Goal: Book appointment/travel/reservation

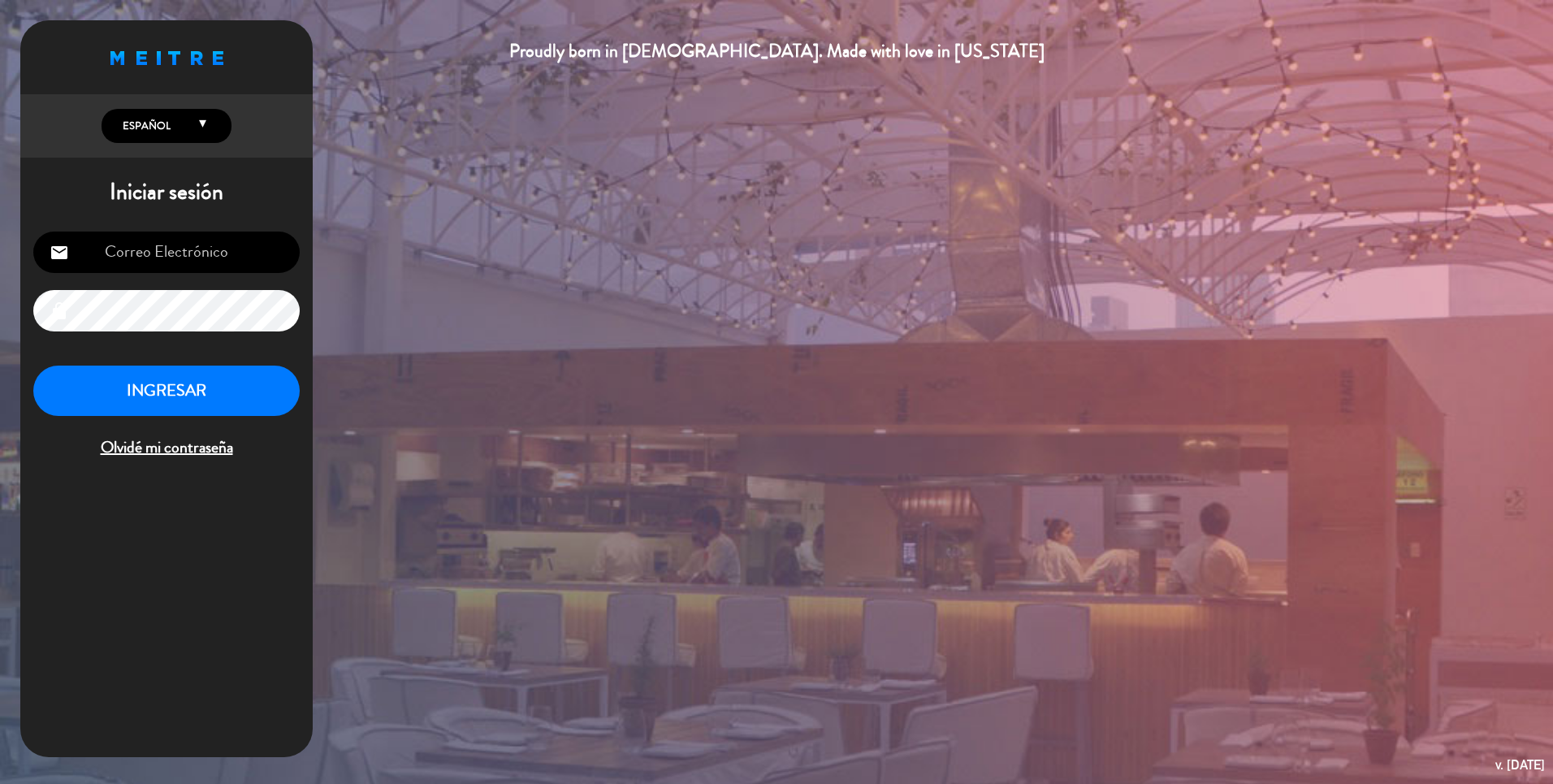
type input "[EMAIL_ADDRESS][DOMAIN_NAME]"
drag, startPoint x: 173, startPoint y: 394, endPoint x: 177, endPoint y: 380, distance: 14.6
click at [176, 394] on button "INGRESAR" at bounding box center [166, 391] width 266 height 51
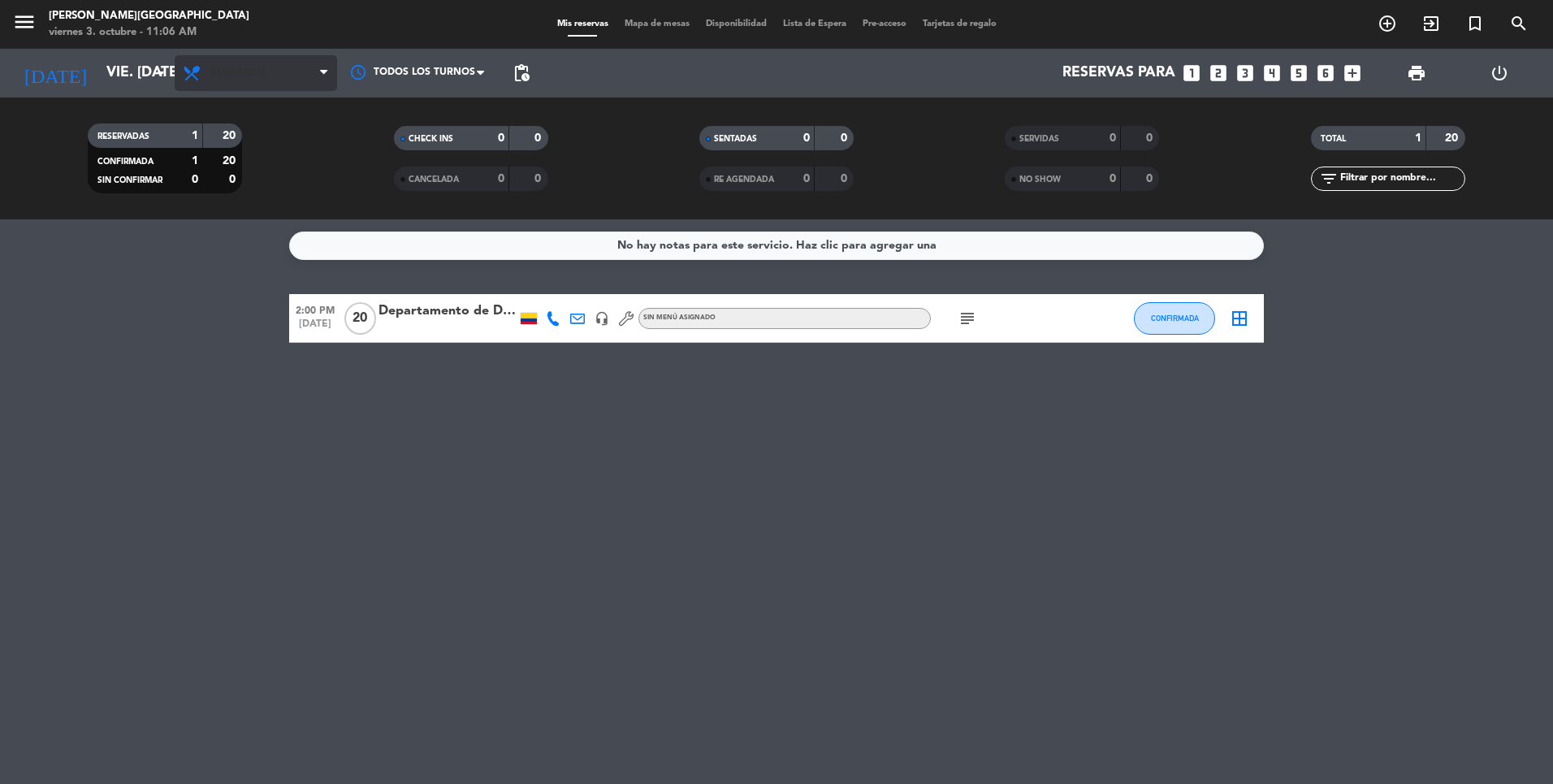
click at [239, 75] on span "Almuerzo" at bounding box center [238, 72] width 56 height 11
click at [243, 164] on div "menu [PERSON_NAME][GEOGRAPHIC_DATA] viernes 3. octubre - 11:06 AM Mis reservas …" at bounding box center [776, 110] width 1553 height 219
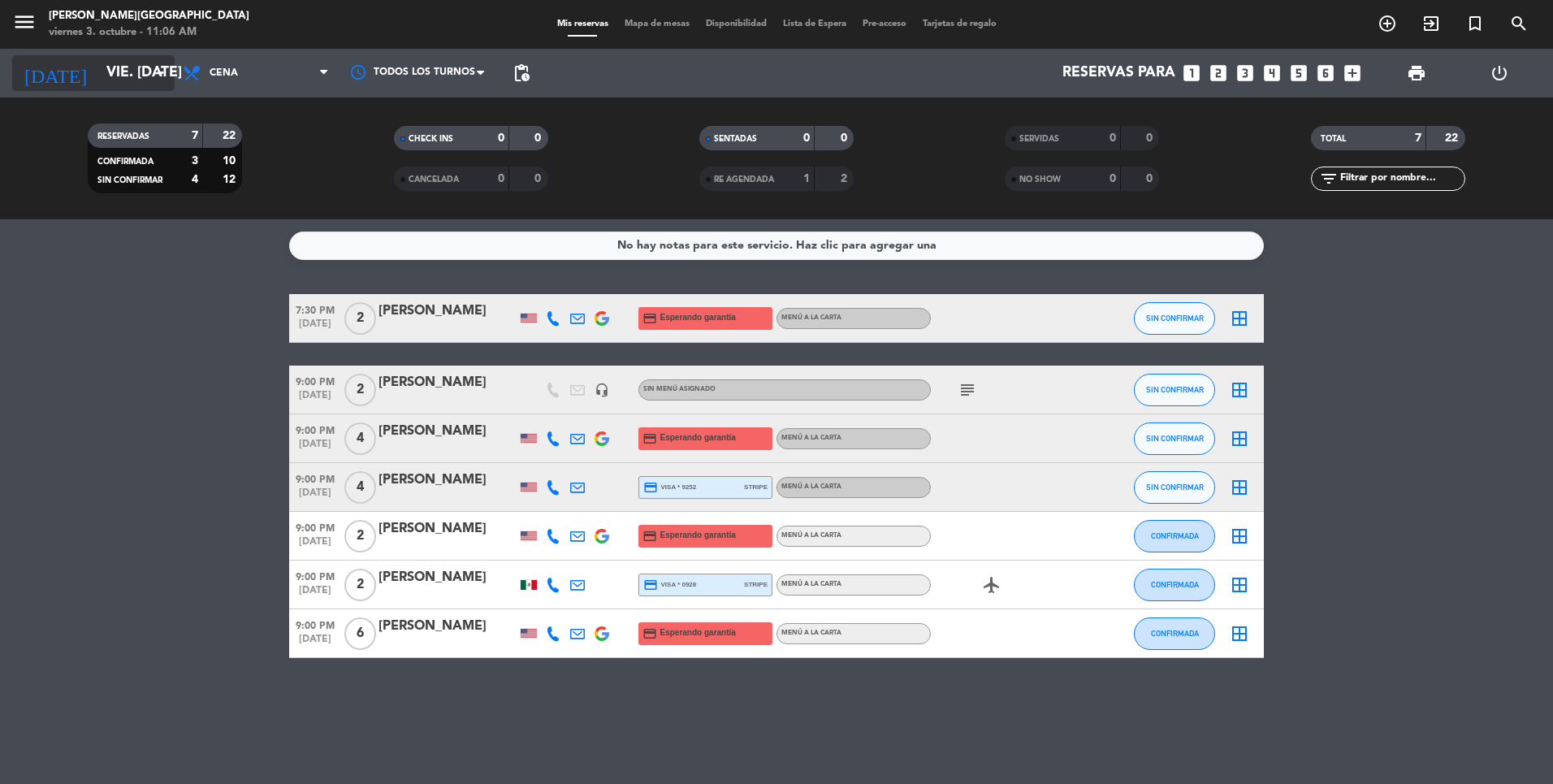
click at [140, 77] on input "vie. [DATE]" at bounding box center [192, 72] width 189 height 32
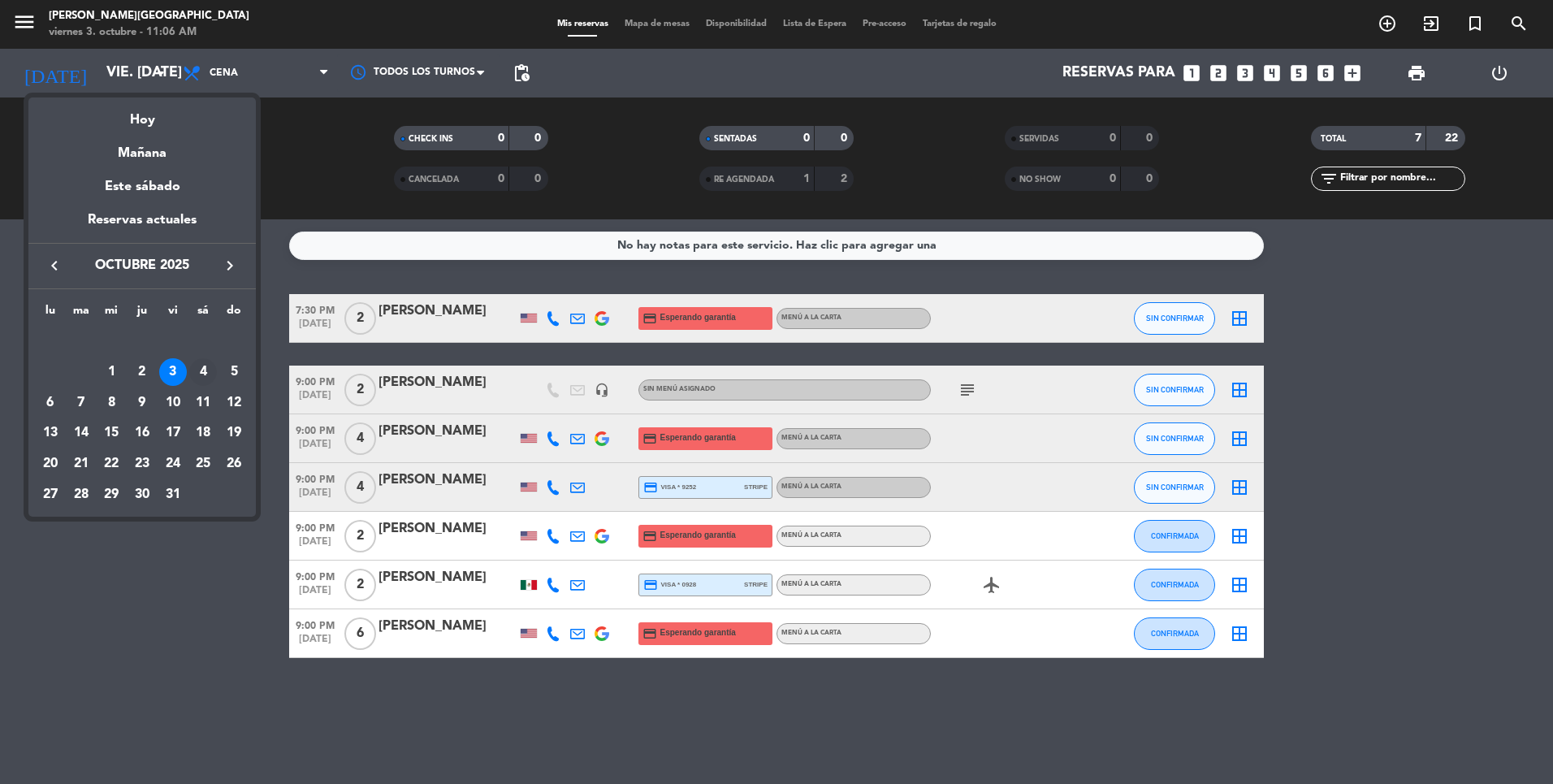
click at [200, 370] on div "4" at bounding box center [203, 372] width 28 height 28
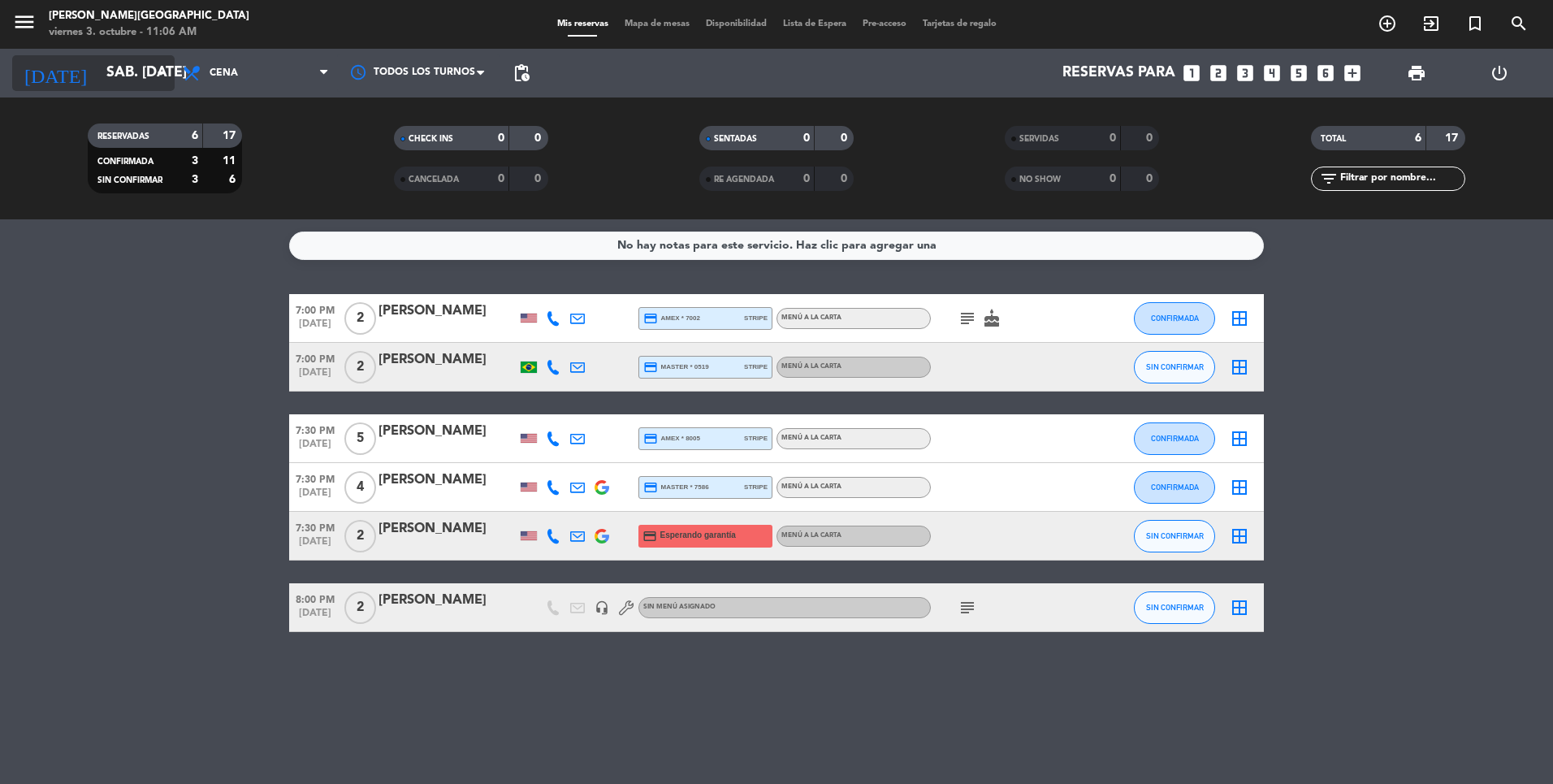
click at [126, 69] on input "sáb. [DATE]" at bounding box center [192, 72] width 189 height 32
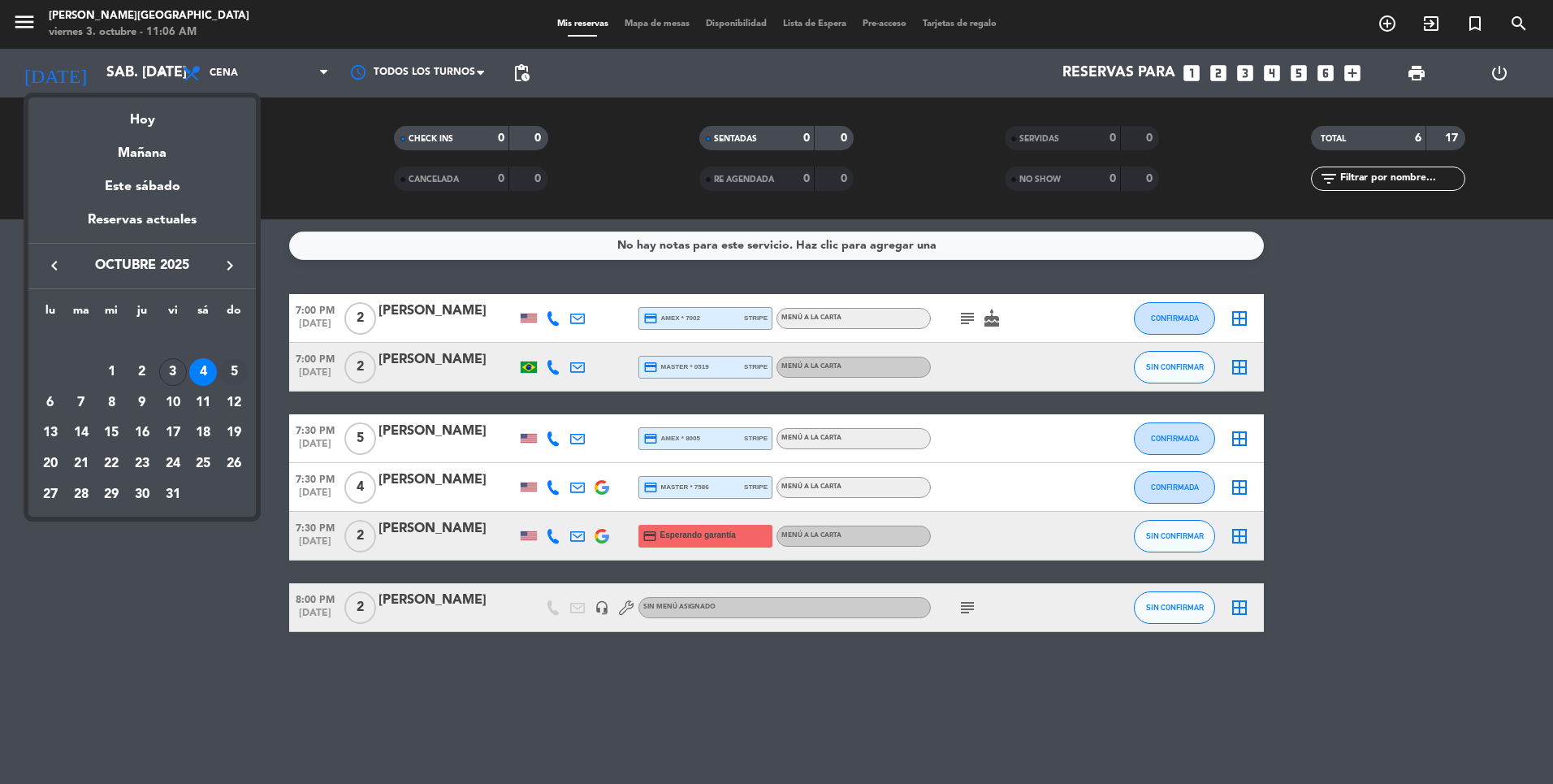
click at [231, 376] on div "5" at bounding box center [234, 372] width 28 height 28
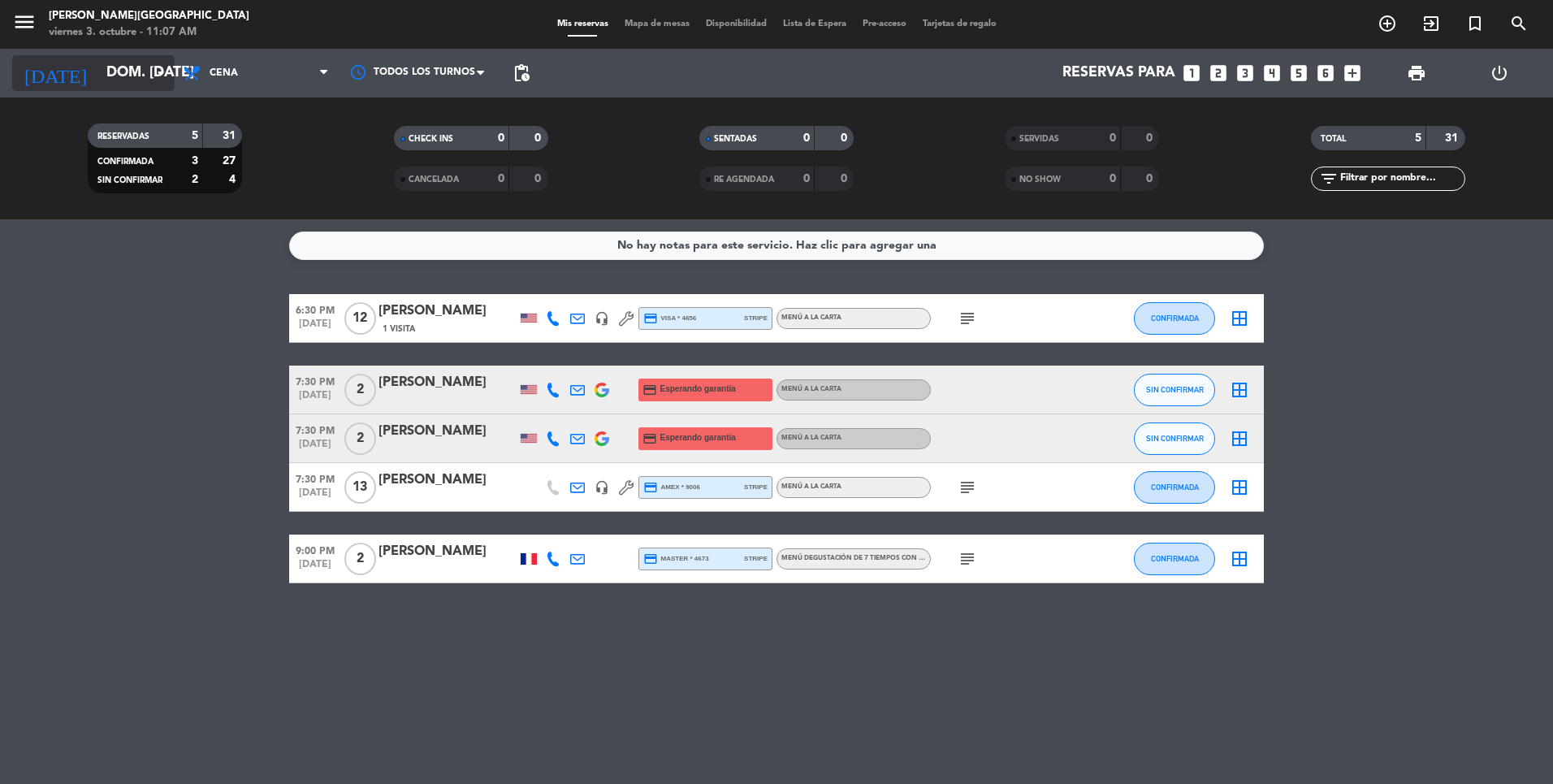
click at [98, 67] on input "dom. [DATE]" at bounding box center [192, 72] width 189 height 32
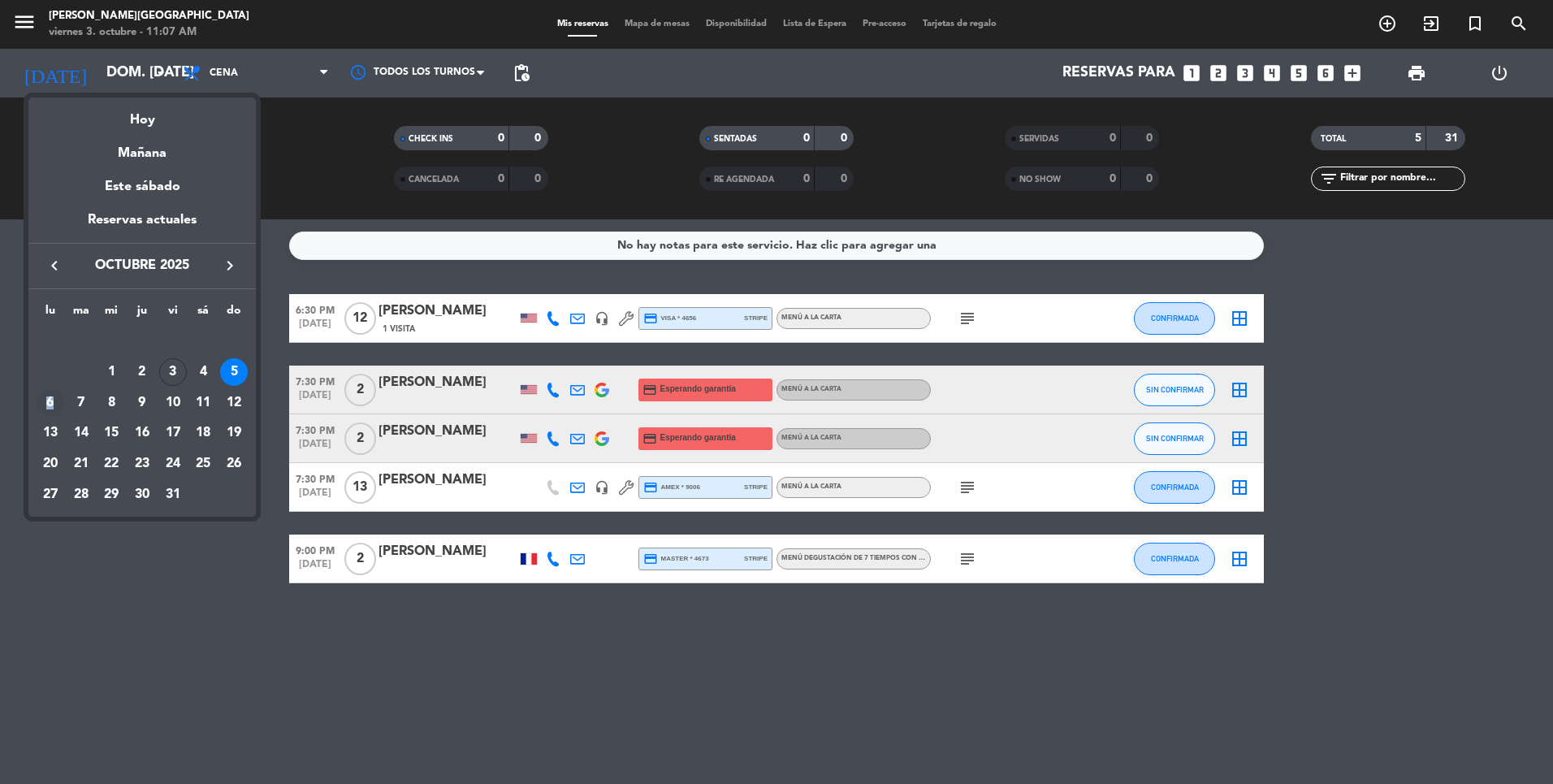
click at [50, 401] on div "6" at bounding box center [50, 403] width 28 height 28
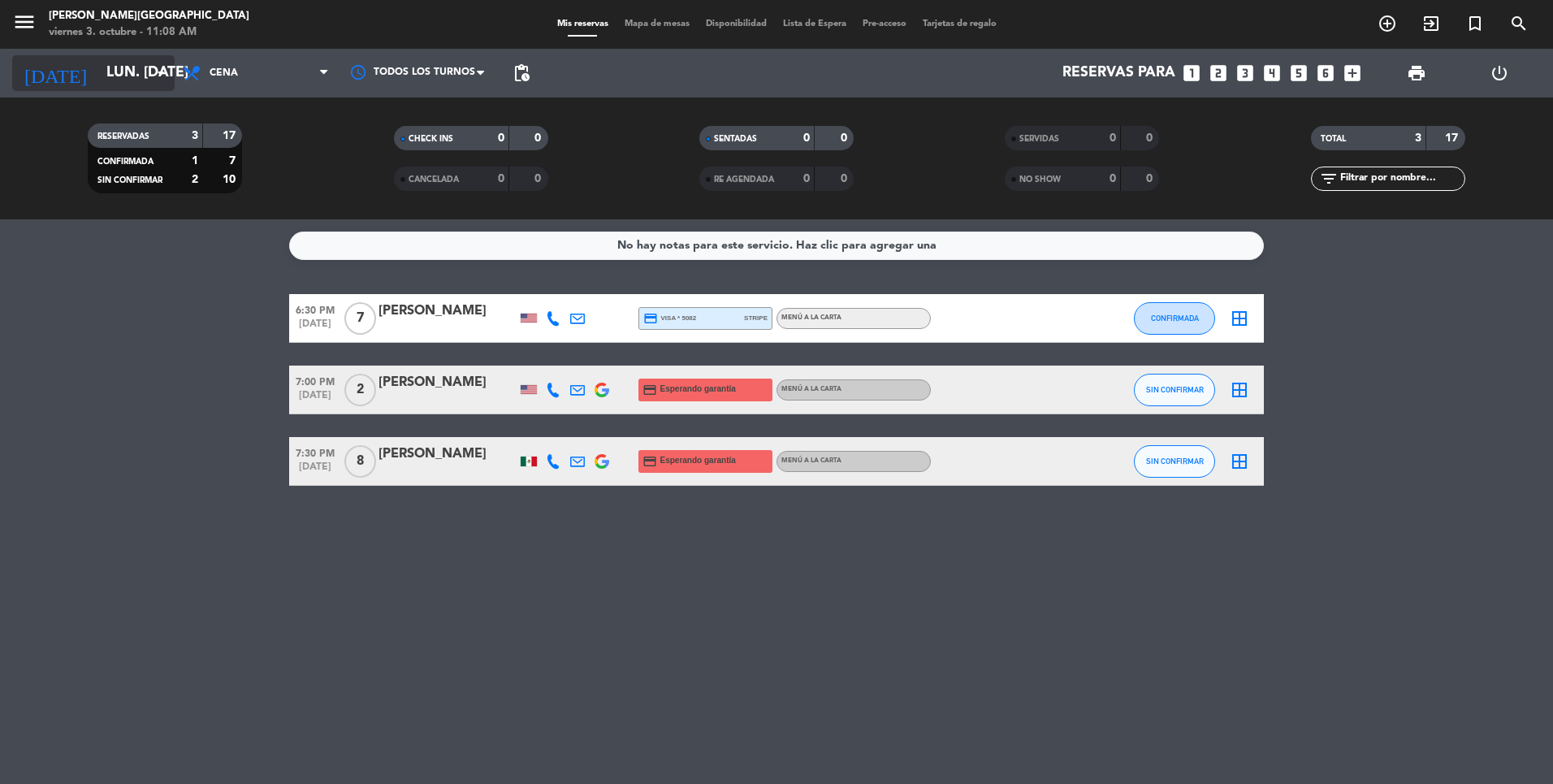
click at [117, 84] on input "lun. [DATE]" at bounding box center [192, 72] width 189 height 32
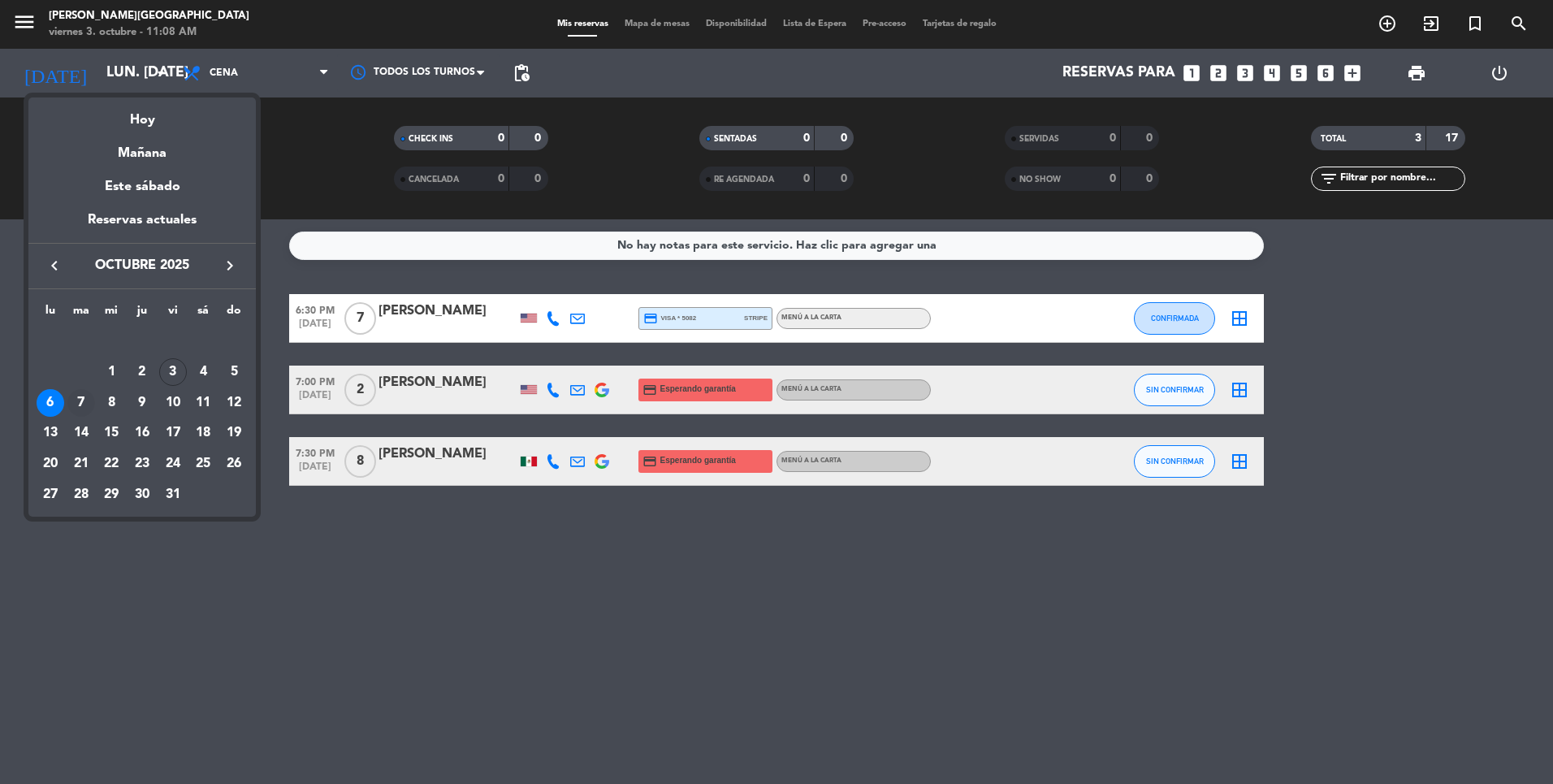
click at [81, 401] on div "7" at bounding box center [81, 403] width 28 height 28
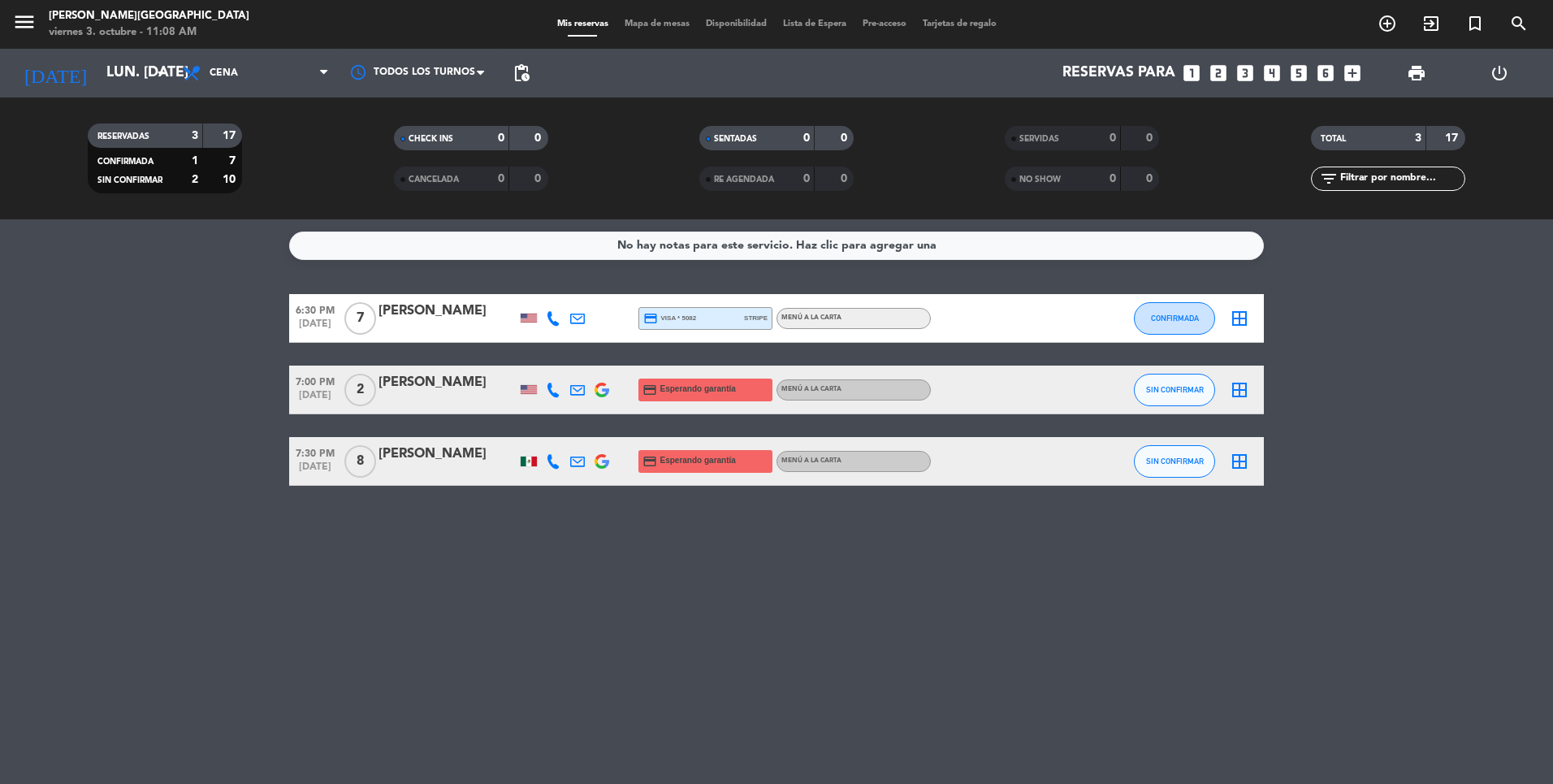
type input "[DATE] oct."
